Goal: Feedback & Contribution: Leave review/rating

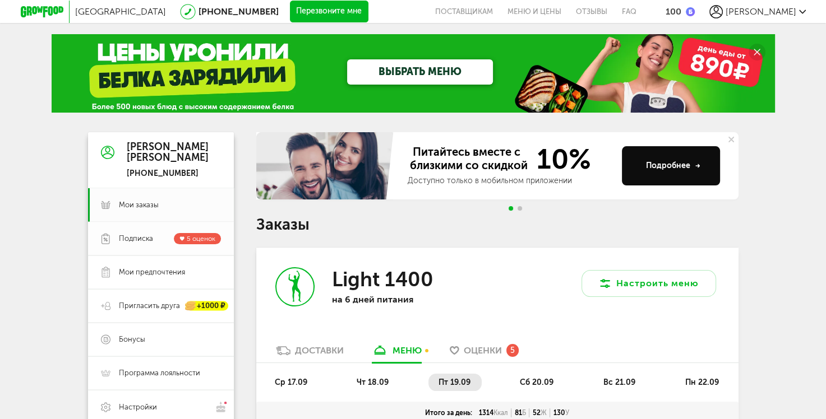
click at [141, 242] on span "Подписка" at bounding box center [136, 239] width 34 height 10
click at [196, 238] on span "5 оценок" at bounding box center [201, 239] width 29 height 8
click at [152, 238] on span "Подписка 5 оценок" at bounding box center [170, 238] width 102 height 11
click at [478, 350] on span "Оценки" at bounding box center [482, 350] width 38 height 11
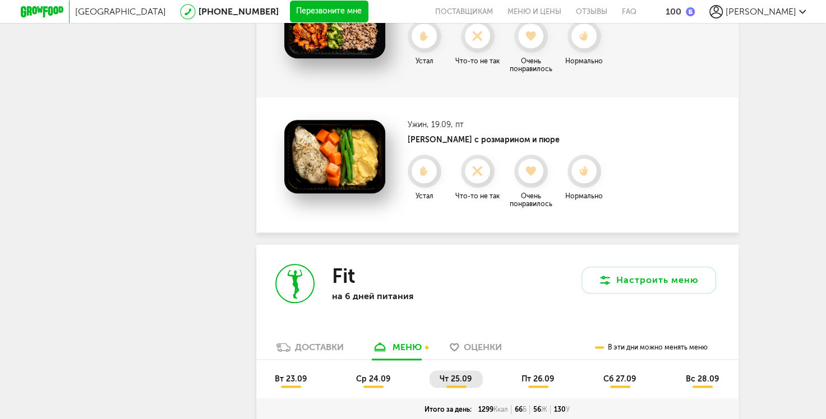
scroll to position [1125, 0]
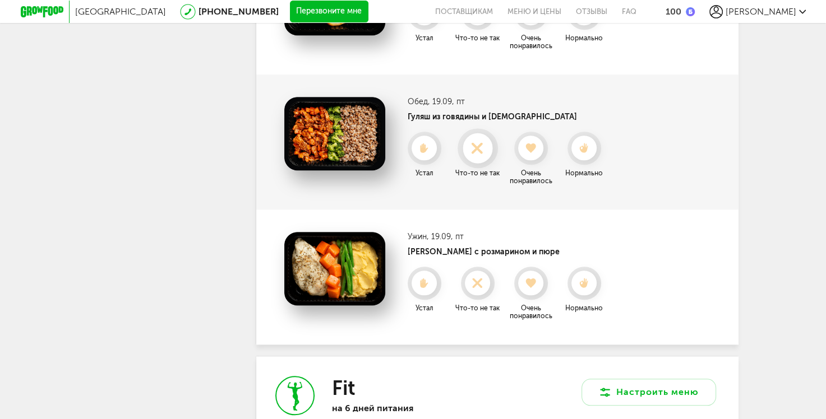
click at [478, 150] on use at bounding box center [477, 148] width 22 height 22
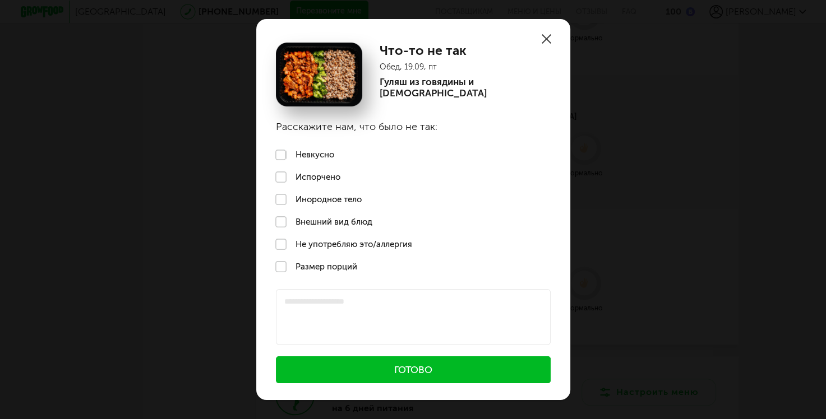
click at [281, 269] on label "Размер порций" at bounding box center [413, 267] width 314 height 22
click at [301, 304] on textarea at bounding box center [413, 317] width 275 height 56
click at [332, 301] on textarea "**********" at bounding box center [413, 317] width 275 height 56
click at [374, 302] on textarea "**********" at bounding box center [413, 317] width 275 height 56
click at [396, 305] on textarea "**********" at bounding box center [413, 317] width 275 height 56
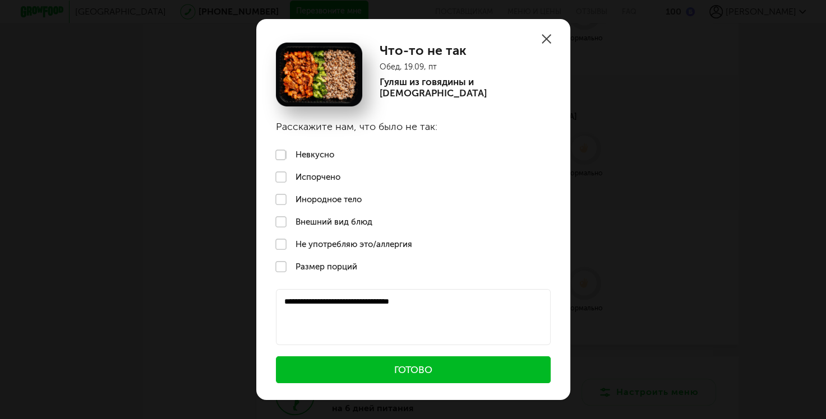
click at [448, 305] on textarea "**********" at bounding box center [413, 317] width 275 height 56
type textarea "**********"
click at [419, 375] on button "Готово" at bounding box center [413, 369] width 275 height 27
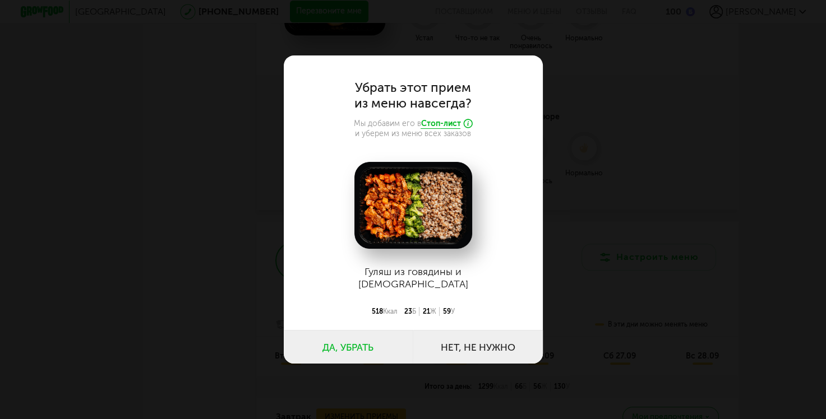
click at [360, 350] on button "Да, убрать" at bounding box center [348, 347] width 129 height 34
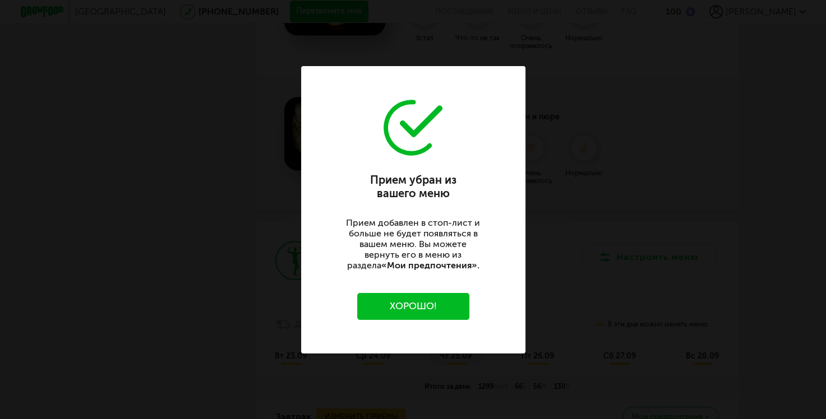
click at [400, 298] on button "Хорошо!" at bounding box center [413, 306] width 112 height 27
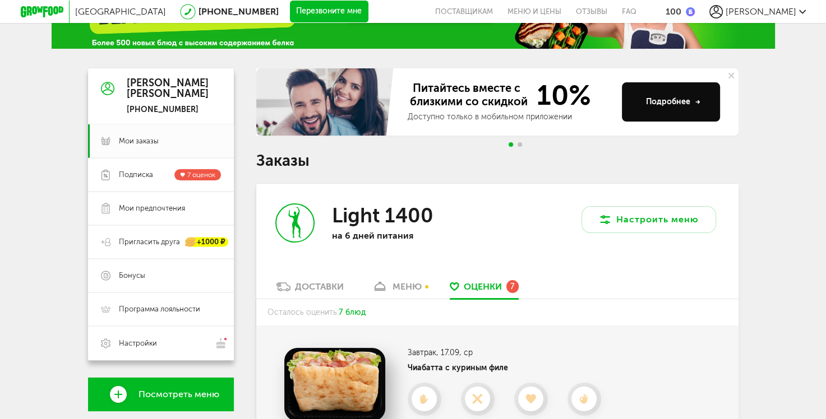
scroll to position [173, 0]
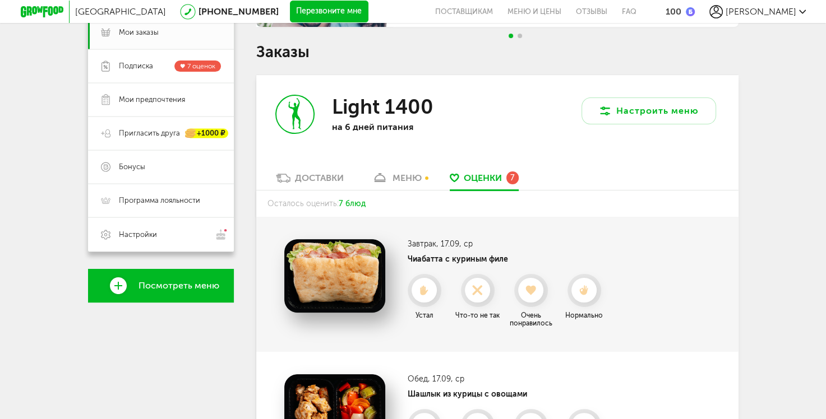
click at [504, 179] on div "Оценки 7" at bounding box center [490, 177] width 55 height 12
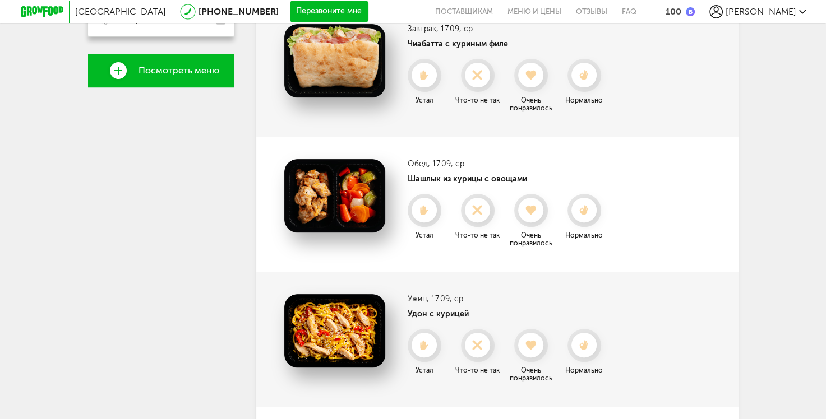
scroll to position [0, 0]
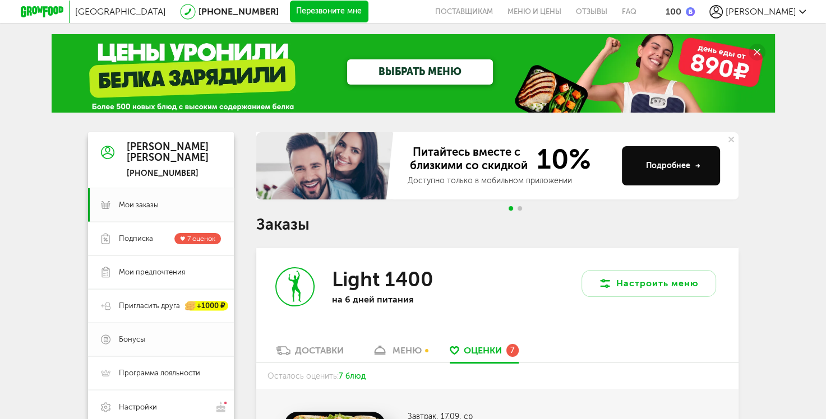
click at [112, 340] on link "Бонусы" at bounding box center [161, 340] width 146 height 34
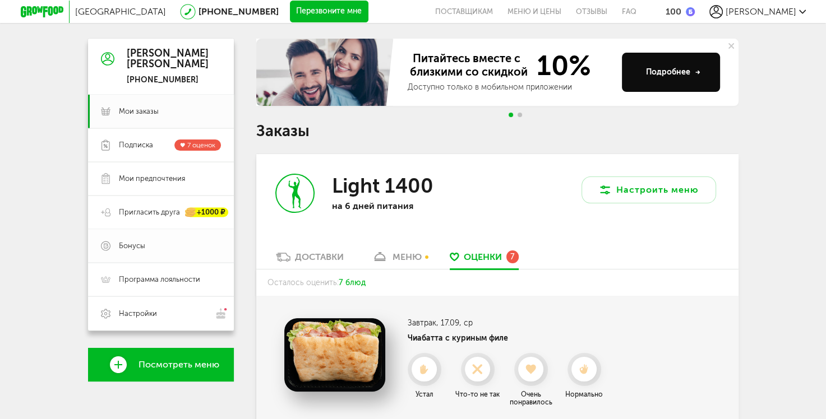
scroll to position [112, 0]
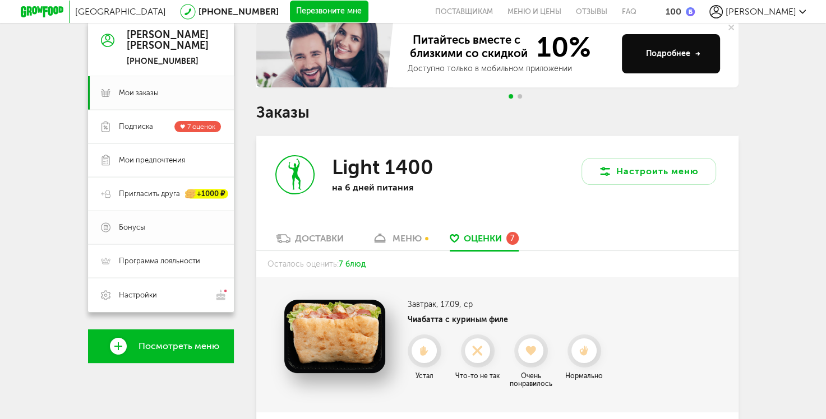
click at [137, 228] on span "Бонусы" at bounding box center [132, 227] width 26 height 10
click at [146, 226] on span "Бонусы" at bounding box center [170, 227] width 102 height 10
click at [122, 228] on span "Бонусы" at bounding box center [132, 227] width 26 height 10
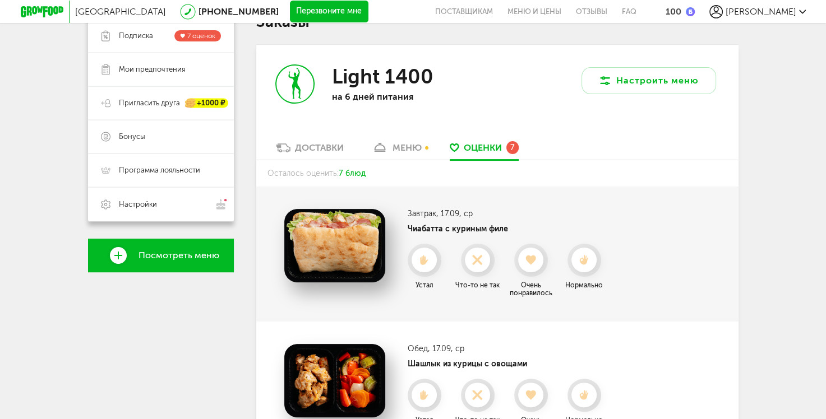
scroll to position [56, 0]
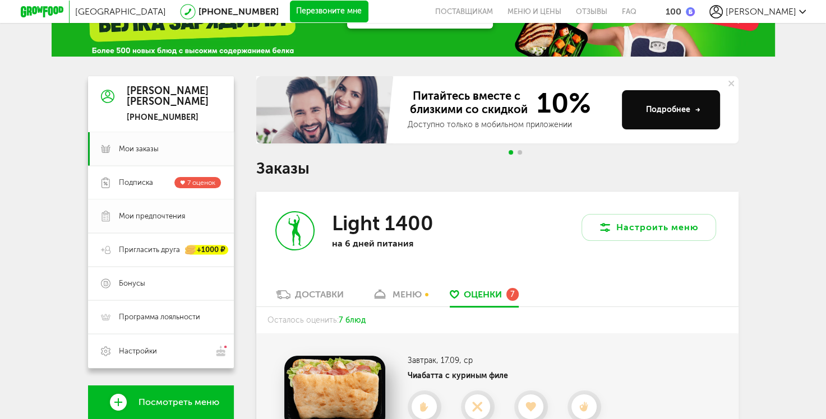
click at [141, 219] on span "Мои предпочтения" at bounding box center [152, 216] width 66 height 10
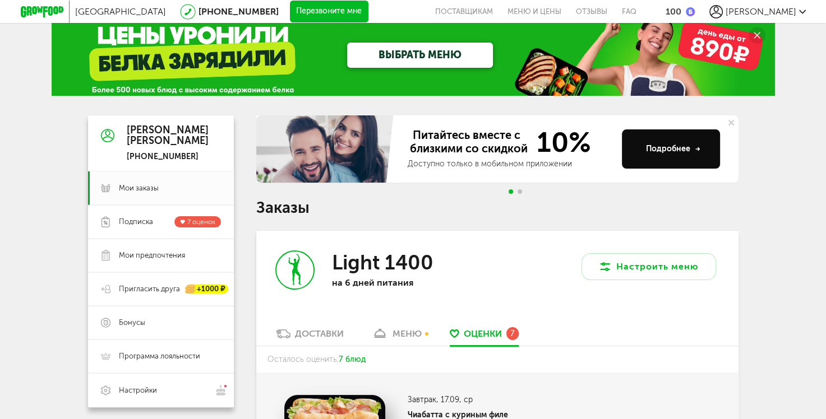
scroll to position [0, 0]
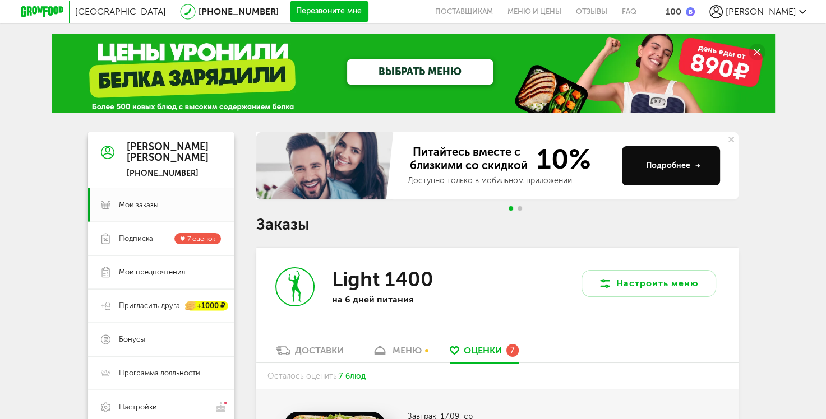
click at [681, 11] on div "100" at bounding box center [673, 11] width 16 height 11
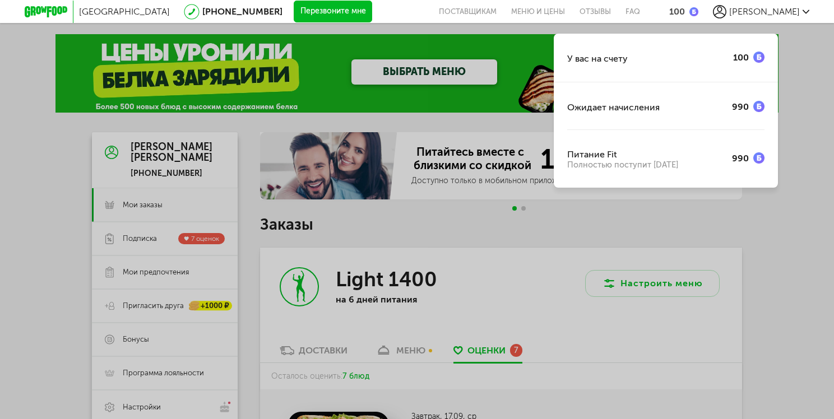
click at [133, 340] on div "У вас на счету 100 Ожидает начисления 990 Питание Fit Полностью поступит [DATE]" at bounding box center [417, 209] width 834 height 419
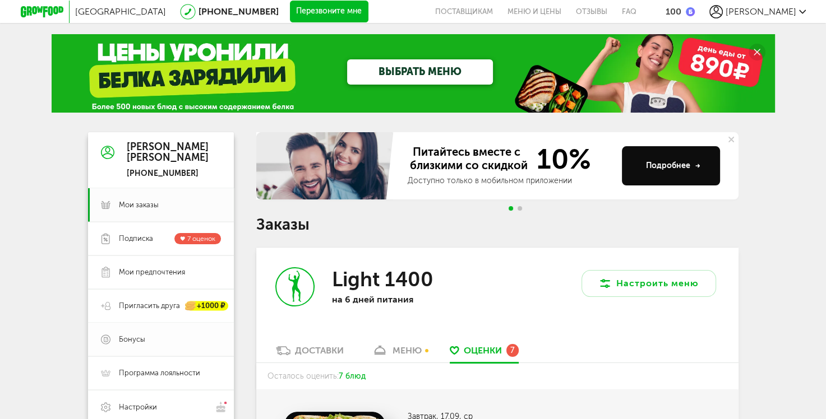
click at [132, 339] on span "Бонусы" at bounding box center [132, 340] width 26 height 10
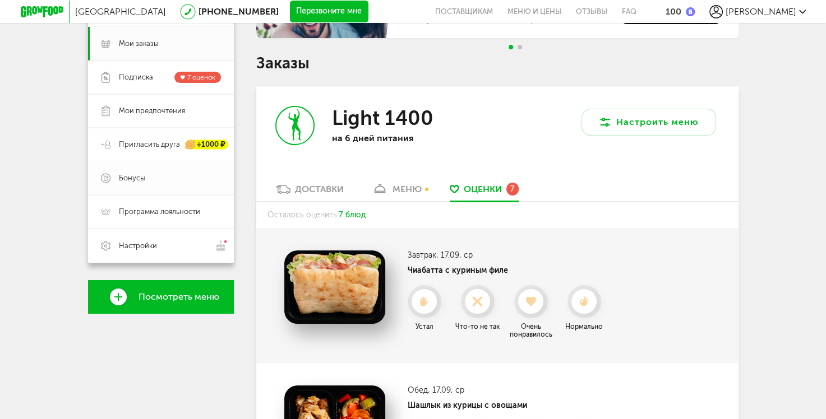
scroll to position [168, 0]
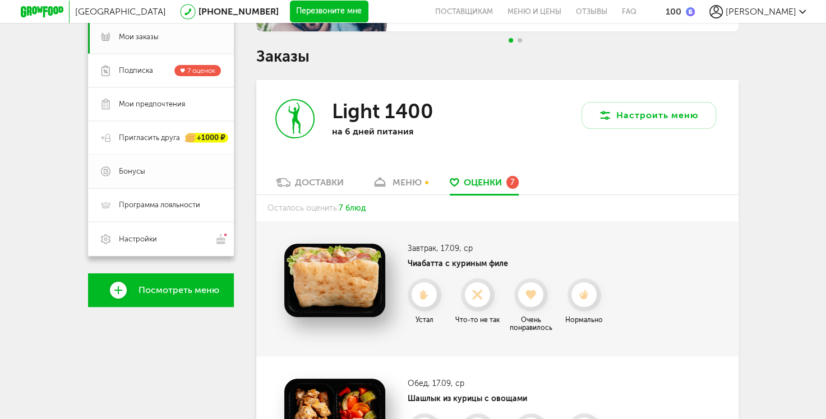
click at [141, 167] on span "Бонусы" at bounding box center [132, 171] width 26 height 10
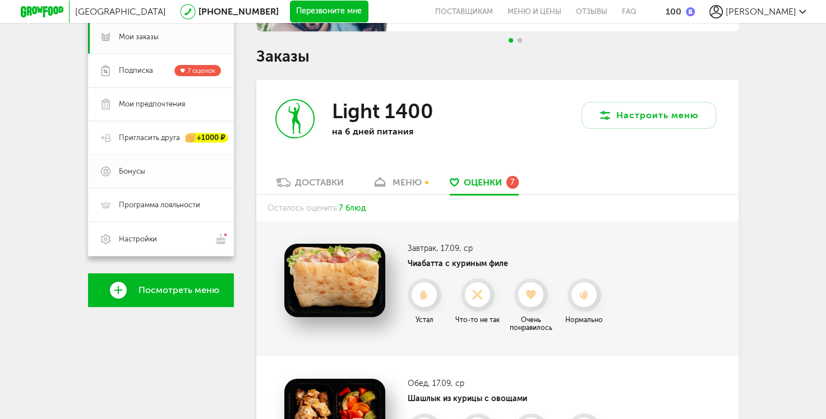
click at [141, 167] on span "Бонусы" at bounding box center [132, 171] width 26 height 10
click at [103, 172] on icon at bounding box center [106, 171] width 10 height 11
click at [163, 201] on span "Программа лояльности" at bounding box center [159, 205] width 81 height 10
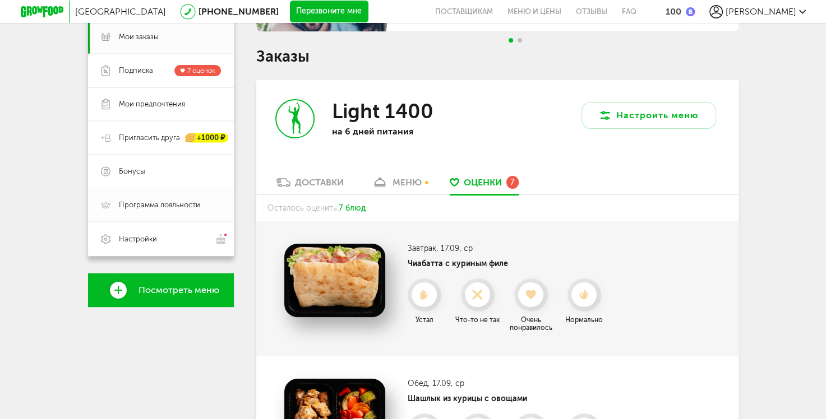
click at [163, 202] on span "Программа лояльности" at bounding box center [159, 205] width 81 height 10
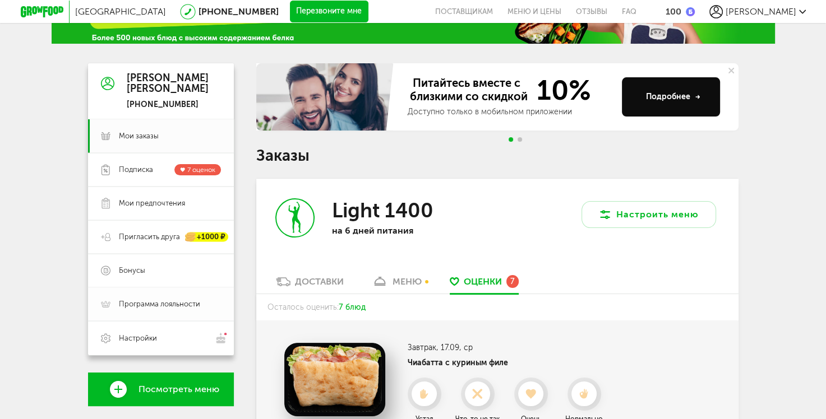
scroll to position [0, 0]
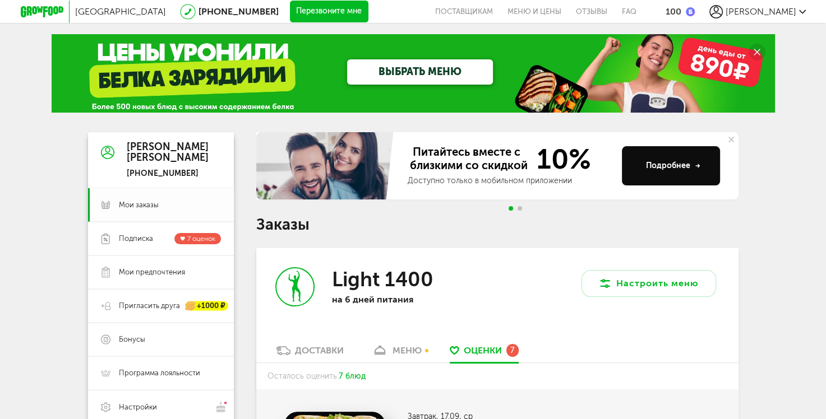
click at [132, 206] on span "Мои заказы" at bounding box center [139, 205] width 40 height 10
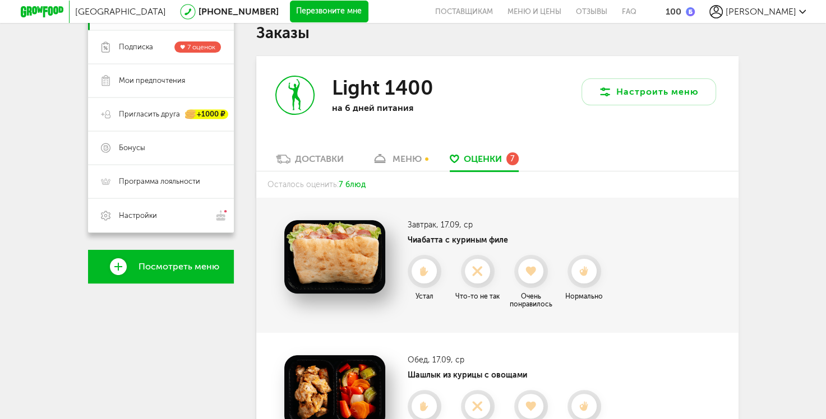
scroll to position [224, 0]
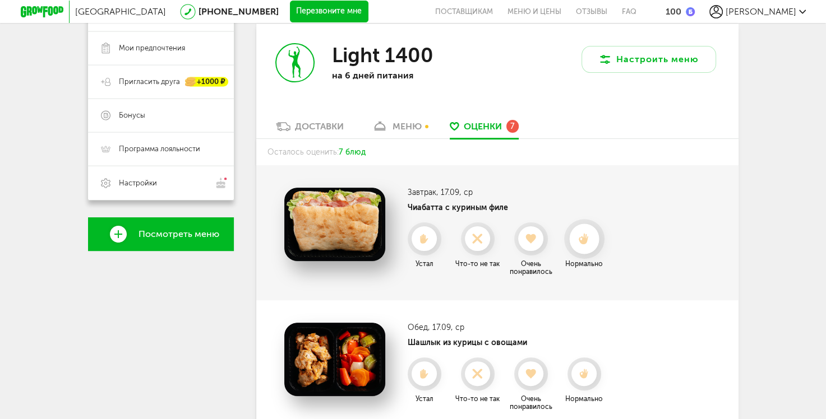
click at [580, 237] on use at bounding box center [583, 239] width 10 height 12
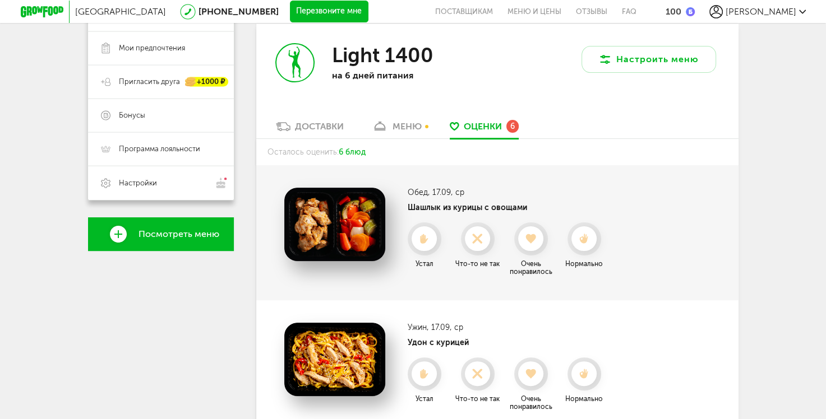
click at [580, 237] on use at bounding box center [584, 239] width 8 height 10
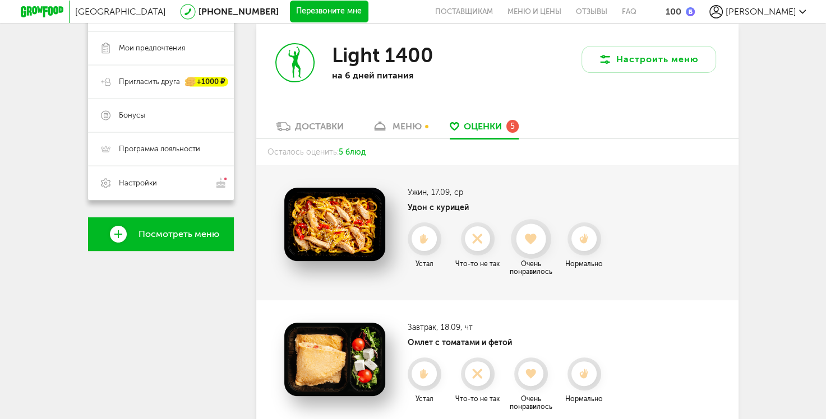
click at [530, 253] on div at bounding box center [531, 239] width 30 height 30
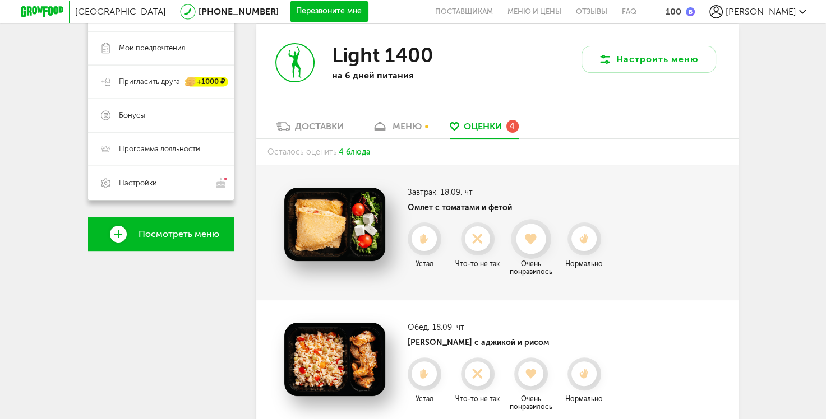
click at [534, 248] on div at bounding box center [531, 239] width 30 height 30
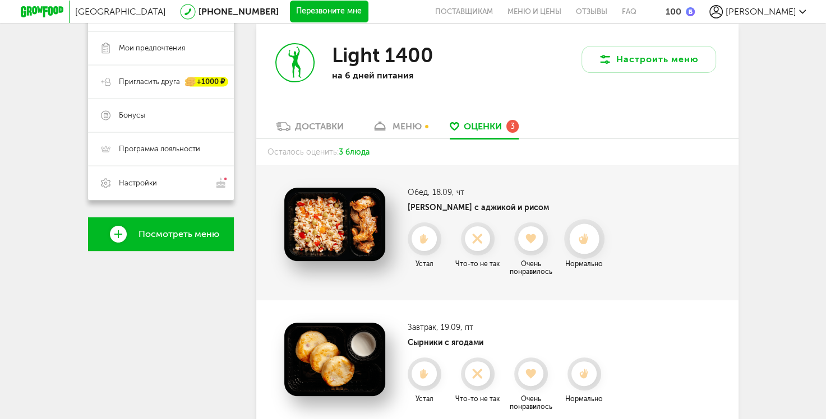
click at [585, 241] on use at bounding box center [583, 239] width 10 height 12
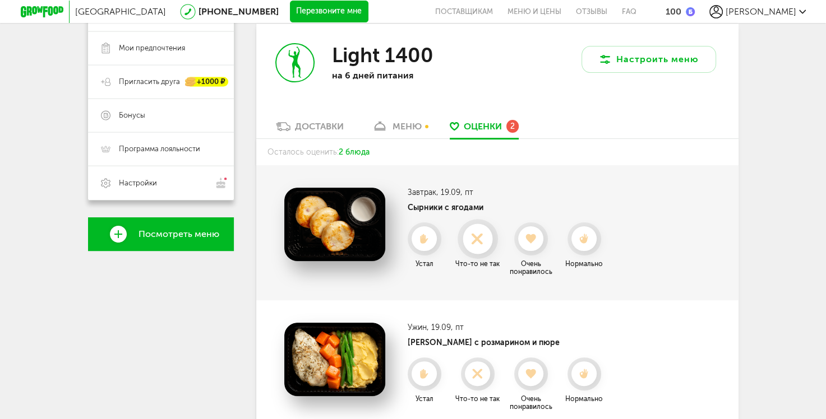
click at [474, 244] on icon at bounding box center [477, 239] width 30 height 12
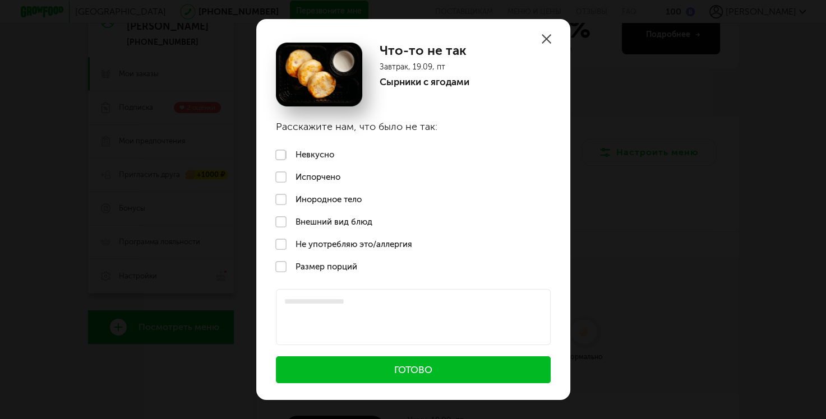
scroll to position [112, 0]
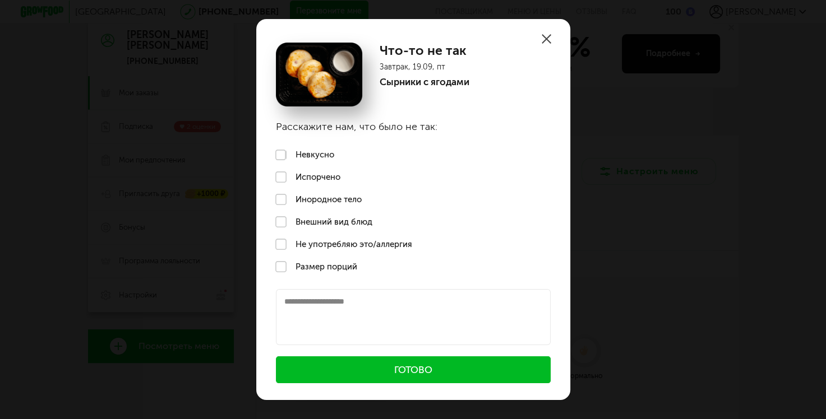
click at [307, 308] on textarea at bounding box center [413, 317] width 275 height 56
type textarea "**********"
click at [392, 367] on button "Готово" at bounding box center [413, 369] width 275 height 27
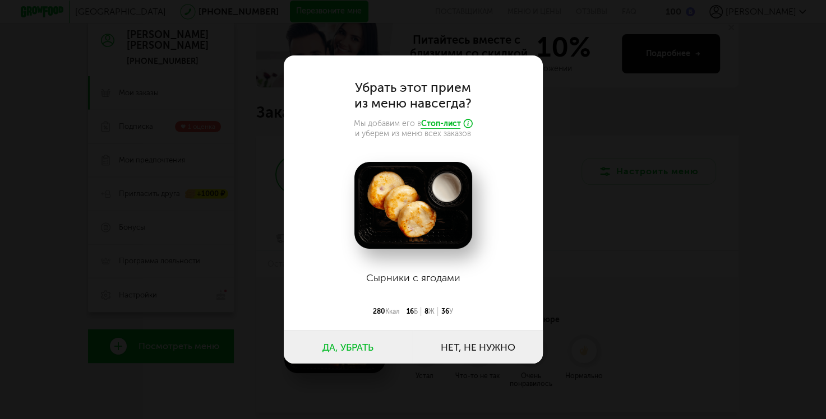
click at [486, 349] on button "Нет, не нужно" at bounding box center [477, 347] width 129 height 34
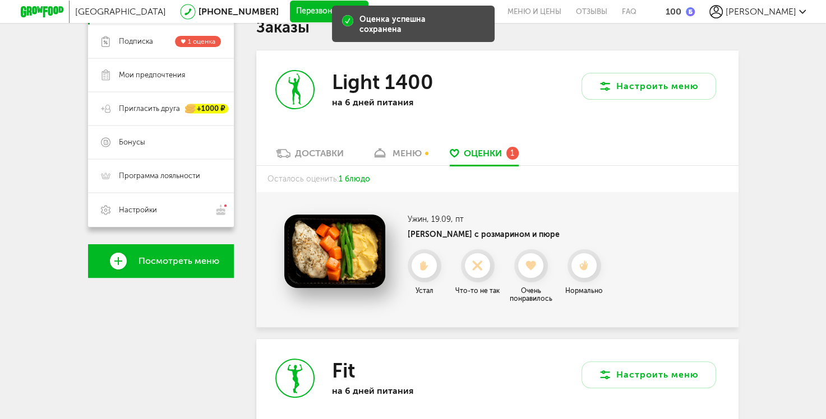
scroll to position [280, 0]
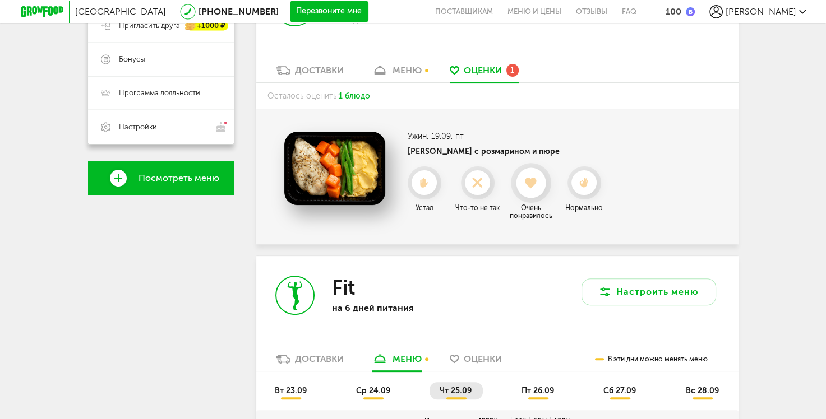
click at [530, 187] on use at bounding box center [531, 182] width 12 height 11
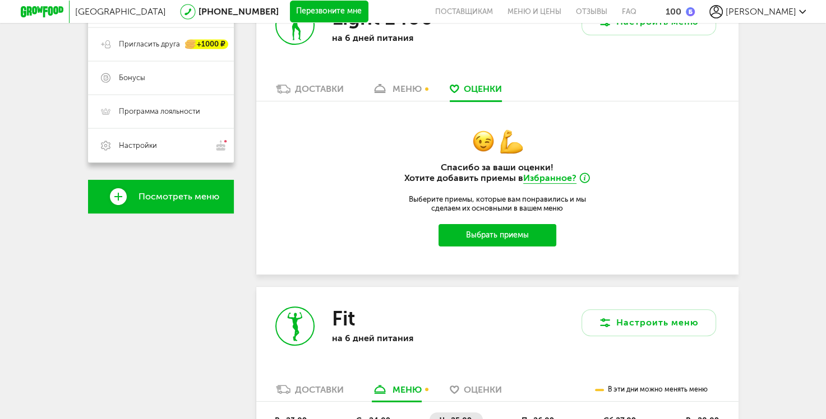
scroll to position [224, 0]
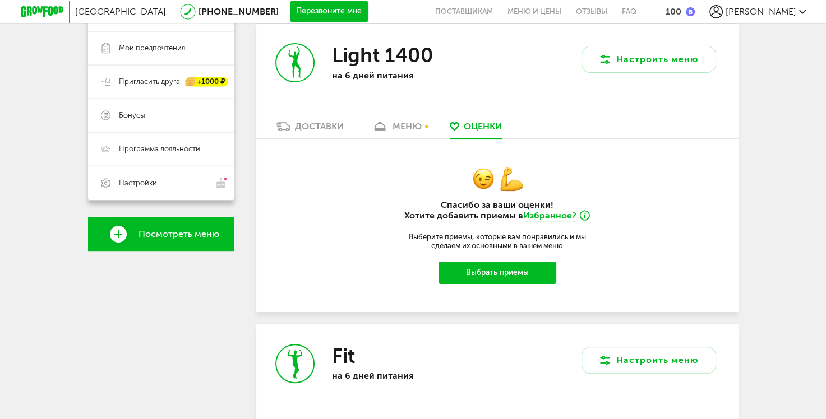
click at [314, 126] on div "Доставки" at bounding box center [319, 126] width 49 height 11
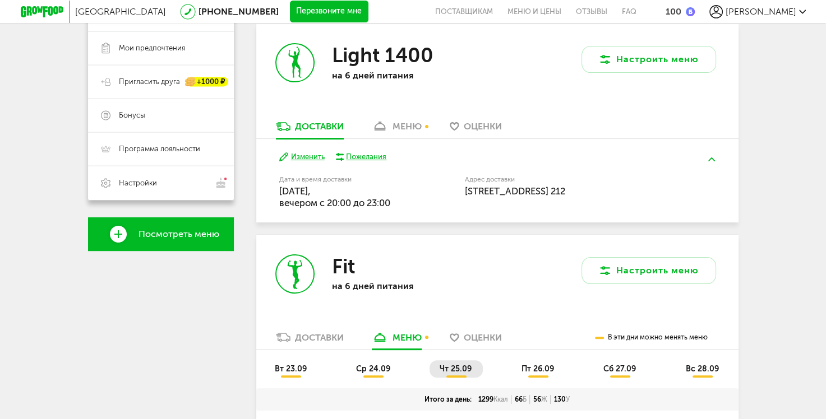
click at [393, 126] on div "меню" at bounding box center [406, 126] width 29 height 11
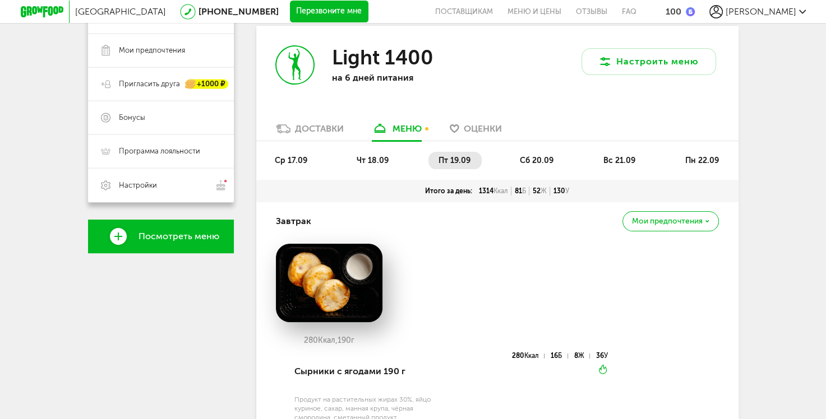
scroll to position [220, 0]
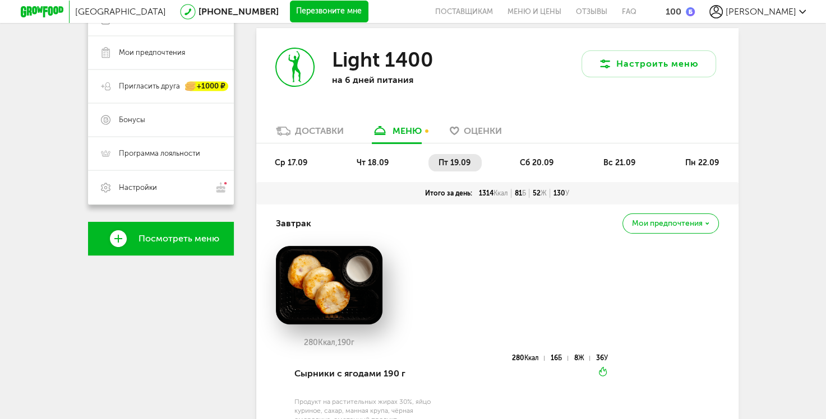
click at [533, 165] on span "сб 20.09" at bounding box center [537, 163] width 34 height 10
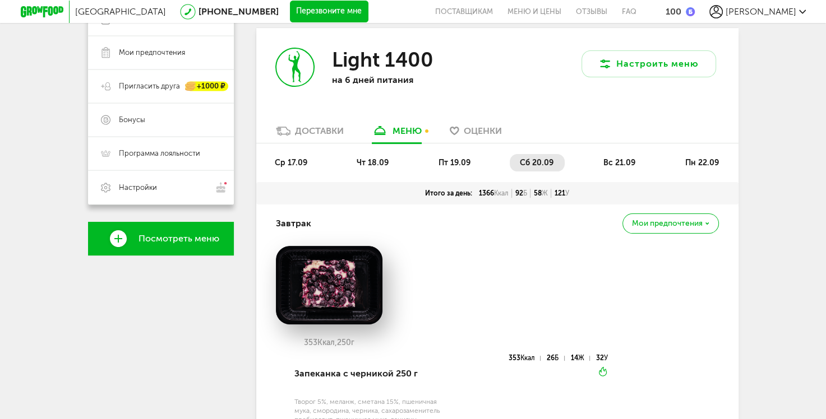
click at [628, 162] on span "вс 21.09" at bounding box center [619, 163] width 32 height 10
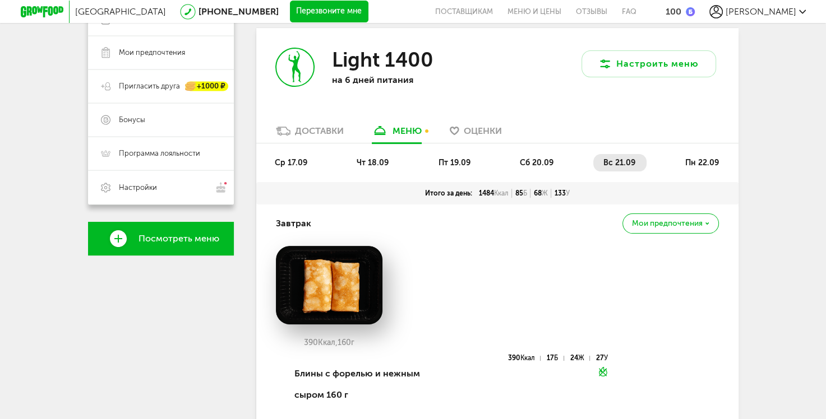
click at [701, 163] on span "пн 22.09" at bounding box center [701, 163] width 34 height 10
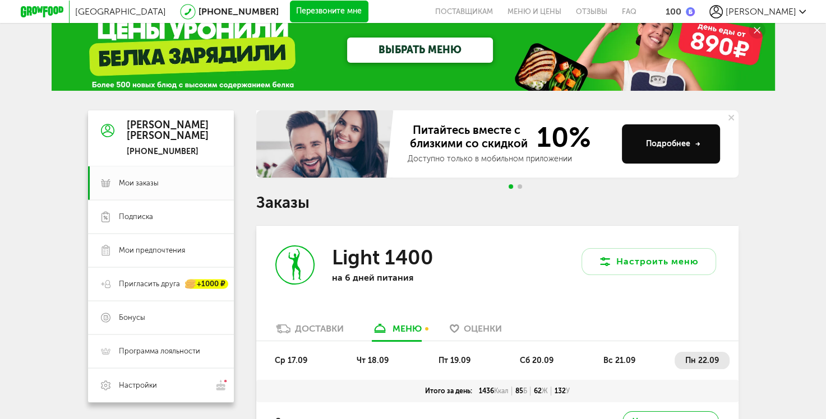
scroll to position [56, 0]
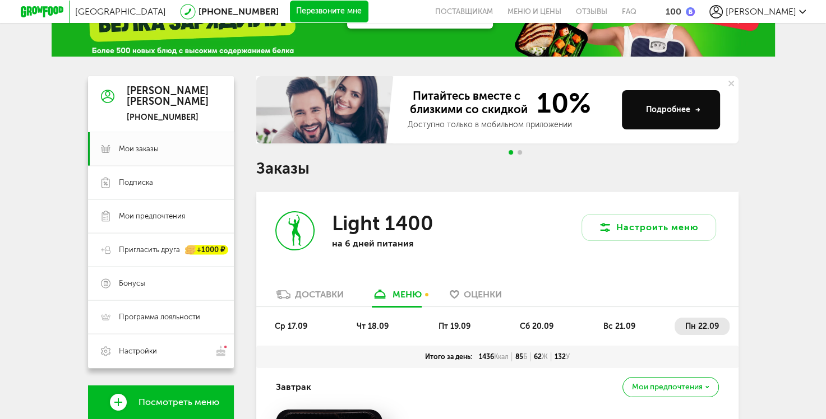
click at [478, 294] on span "Оценки" at bounding box center [482, 294] width 38 height 11
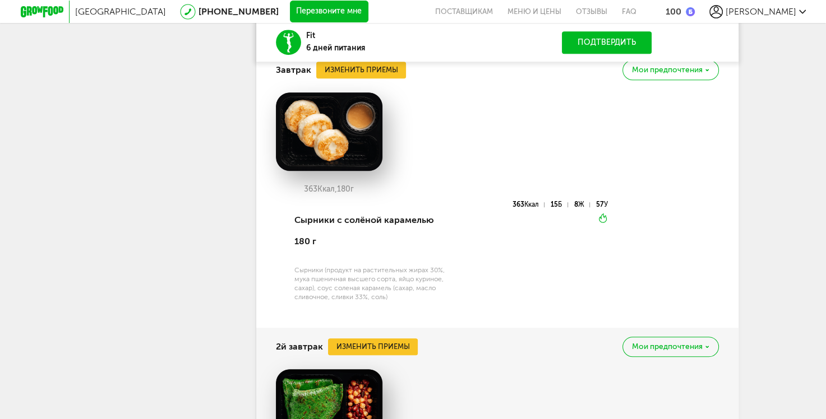
scroll to position [501, 0]
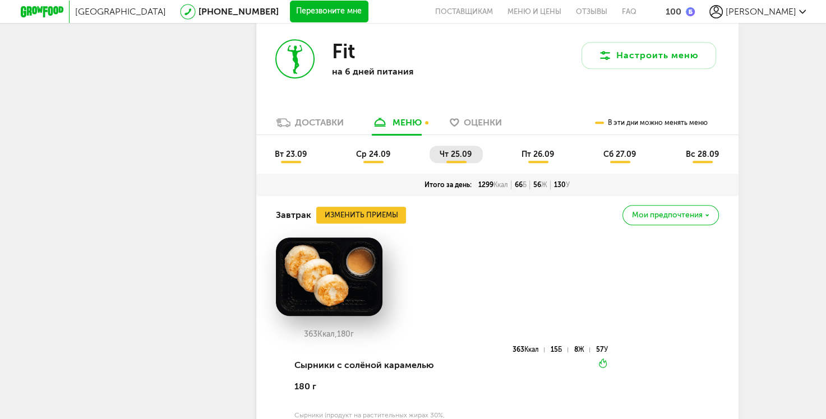
click at [281, 160] on li "вт 23.09" at bounding box center [291, 154] width 53 height 17
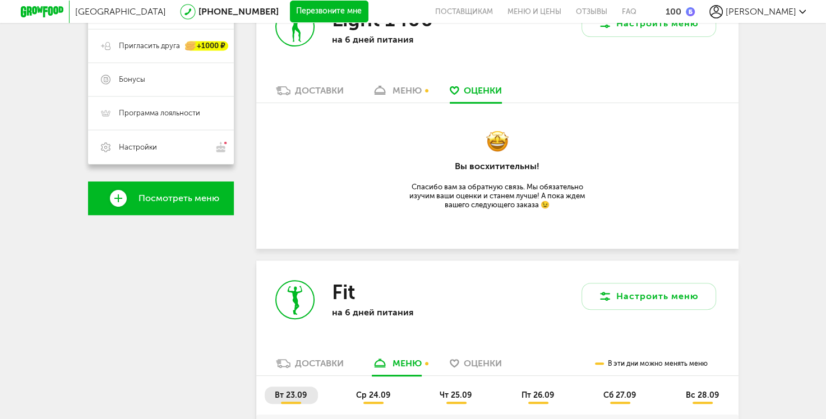
scroll to position [0, 0]
